Goal: Task Accomplishment & Management: Use online tool/utility

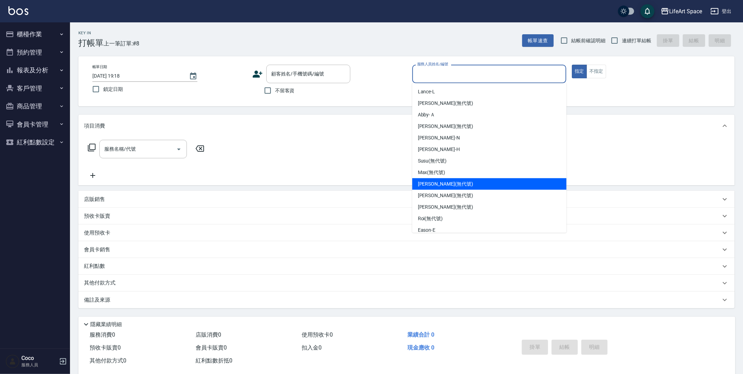
click at [433, 187] on span "Joyce (無代號)" at bounding box center [445, 183] width 55 height 7
type input "Joyce(無代號)"
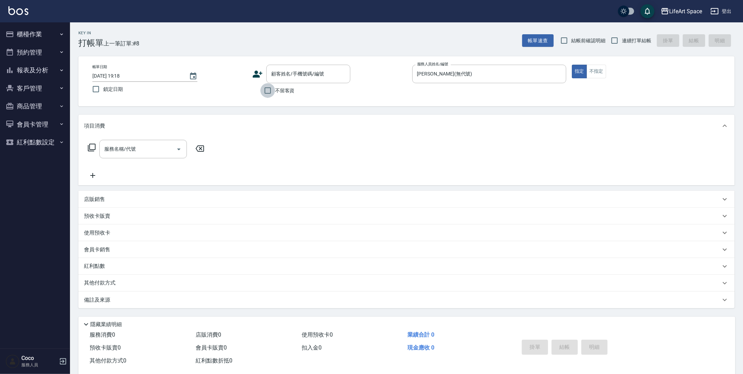
click at [268, 91] on input "不留客資" at bounding box center [267, 90] width 15 height 15
checkbox input "true"
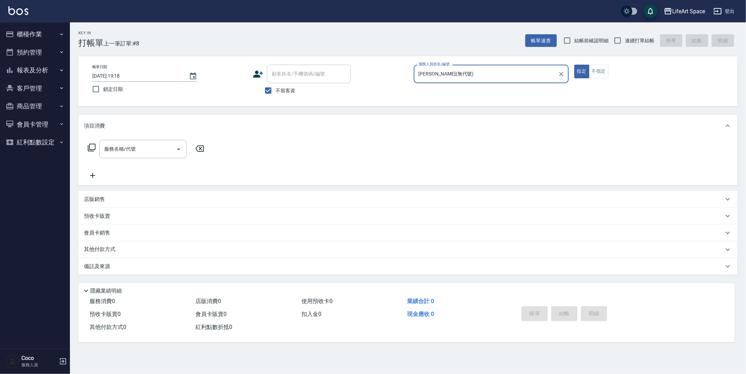
click at [113, 151] on div "服務名稱/代號 服務名稱/代號" at bounding box center [142, 149] width 87 height 19
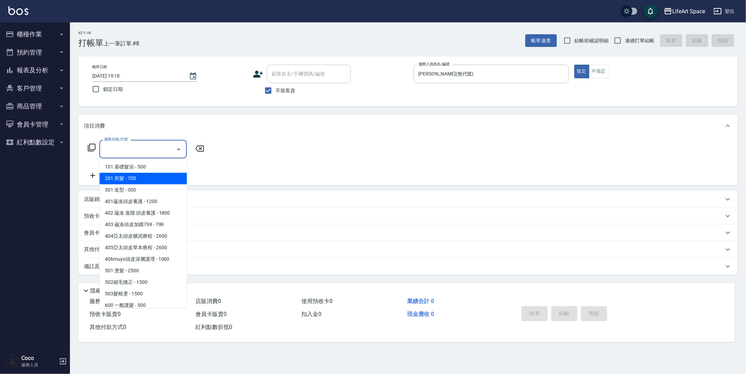
click at [122, 180] on span "201 剪髮 - 700" at bounding box center [142, 179] width 87 height 12
type input "201 剪髮(201)"
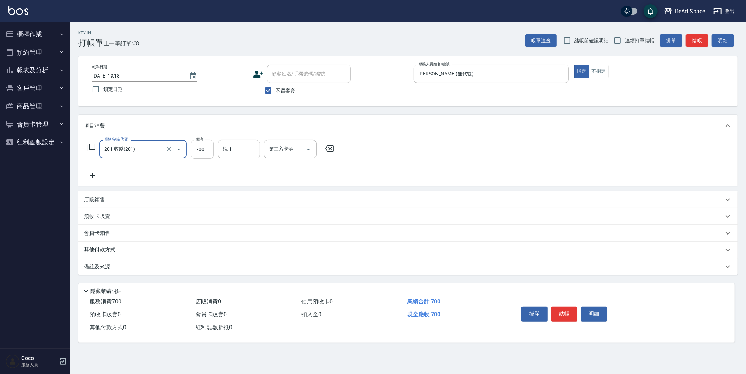
click at [211, 149] on input "700" at bounding box center [202, 149] width 23 height 19
type input "900"
click at [568, 312] on button "結帳" at bounding box center [564, 314] width 26 height 15
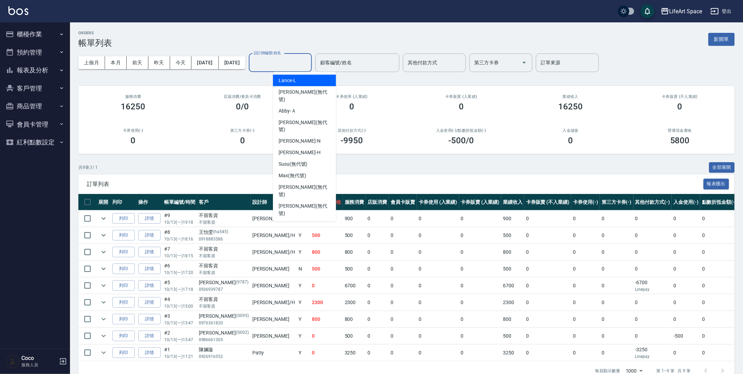
click at [305, 64] on input "設計師編號/姓名" at bounding box center [280, 63] width 57 height 12
click at [302, 184] on span "Joyce (無代號)" at bounding box center [304, 191] width 52 height 15
type input "Joyce(無代號)"
